Goal: Task Accomplishment & Management: Use online tool/utility

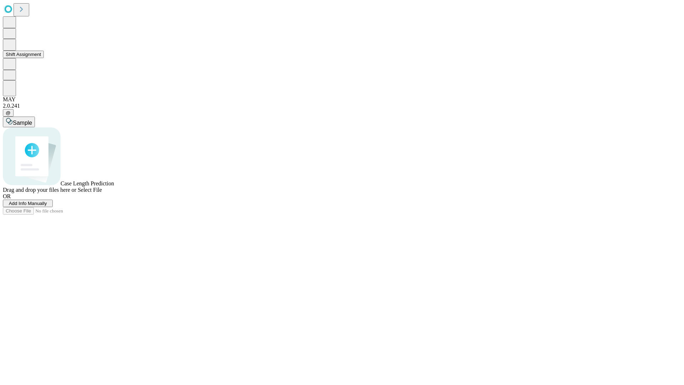
click at [44, 58] on button "Shift Assignment" at bounding box center [23, 54] width 41 height 7
